Goal: Task Accomplishment & Management: Complete application form

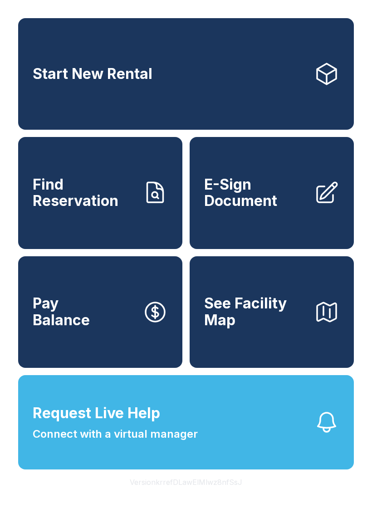
click at [183, 442] on span "Connect with a virtual manager" at bounding box center [115, 434] width 165 height 16
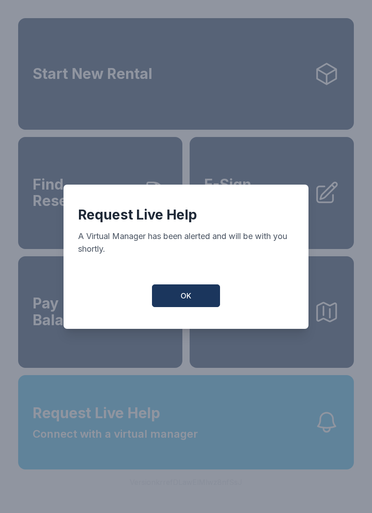
click at [193, 304] on button "OK" at bounding box center [186, 295] width 68 height 23
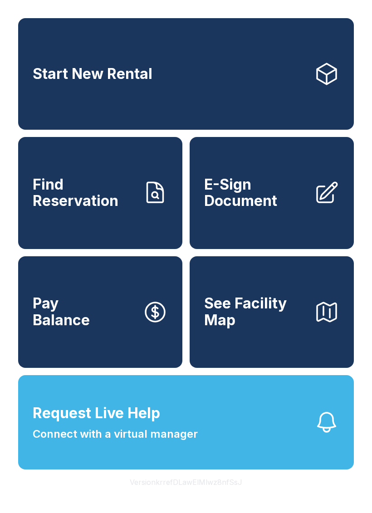
click at [247, 196] on span "E-Sign Document" at bounding box center [255, 192] width 103 height 33
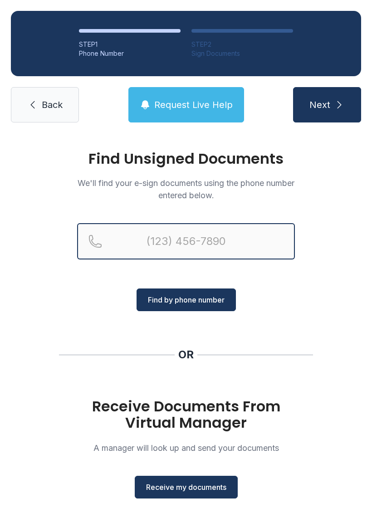
click at [209, 242] on input "Reservation phone number" at bounding box center [186, 241] width 218 height 36
type input "[PHONE_NUMBER]"
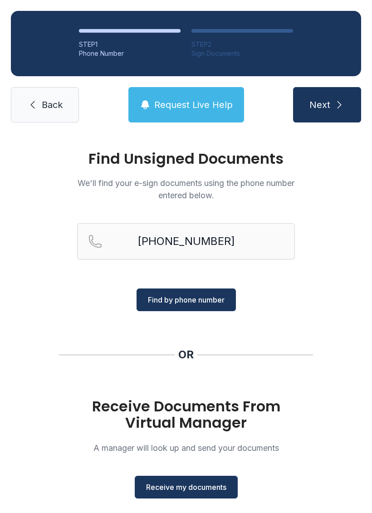
click at [203, 297] on span "Find by phone number" at bounding box center [186, 299] width 77 height 11
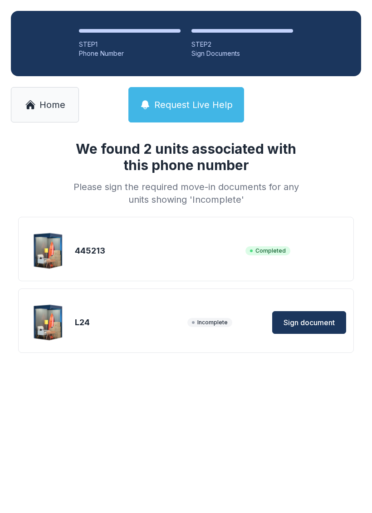
click at [199, 299] on div "L24 Incomplete Sign document" at bounding box center [186, 320] width 336 height 64
click at [306, 319] on span "Sign document" at bounding box center [308, 322] width 51 height 11
click at [308, 320] on span "Sign document" at bounding box center [308, 322] width 51 height 11
click at [36, 91] on link "Home" at bounding box center [45, 104] width 68 height 35
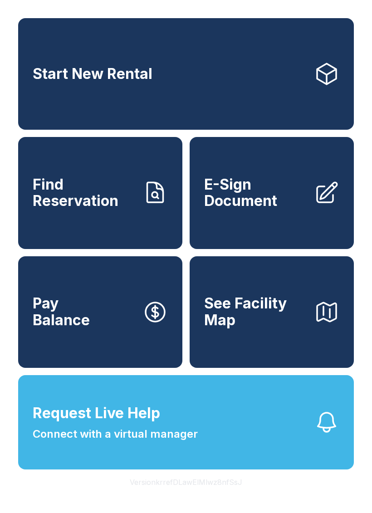
click at [256, 205] on span "E-Sign Document" at bounding box center [255, 192] width 103 height 33
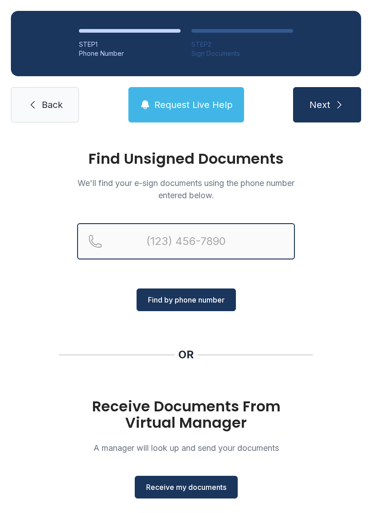
click at [213, 237] on input "Reservation phone number" at bounding box center [186, 241] width 218 height 36
type input "("
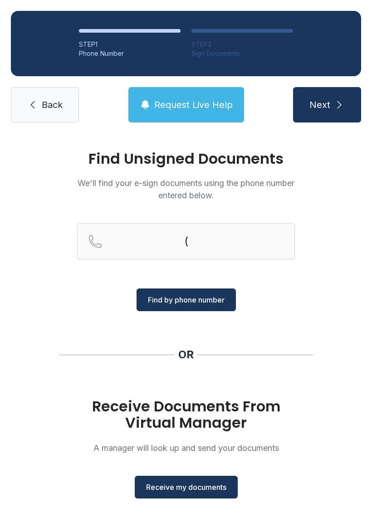
click at [341, 281] on div "Find Unsigned Documents We'll find your e-sign documents using the phone number…" at bounding box center [186, 333] width 372 height 401
click at [193, 488] on span "Receive my documents" at bounding box center [186, 487] width 80 height 11
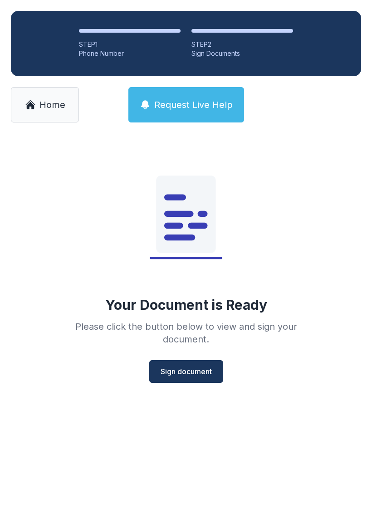
click at [181, 361] on button "Sign document" at bounding box center [186, 371] width 74 height 23
click at [26, 111] on link "Home" at bounding box center [45, 104] width 68 height 35
